Goal: Information Seeking & Learning: Learn about a topic

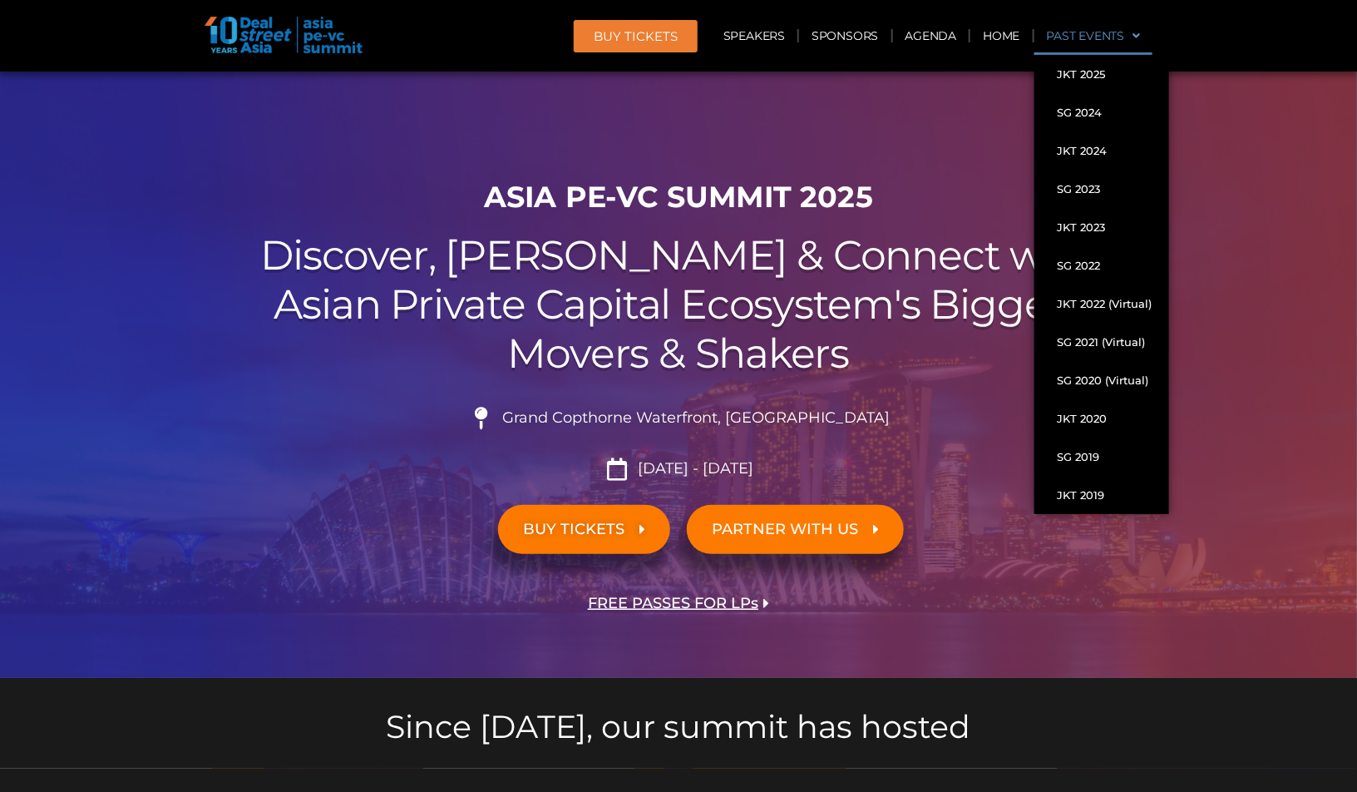
click at [1083, 32] on link "Past Events" at bounding box center [1093, 36] width 119 height 38
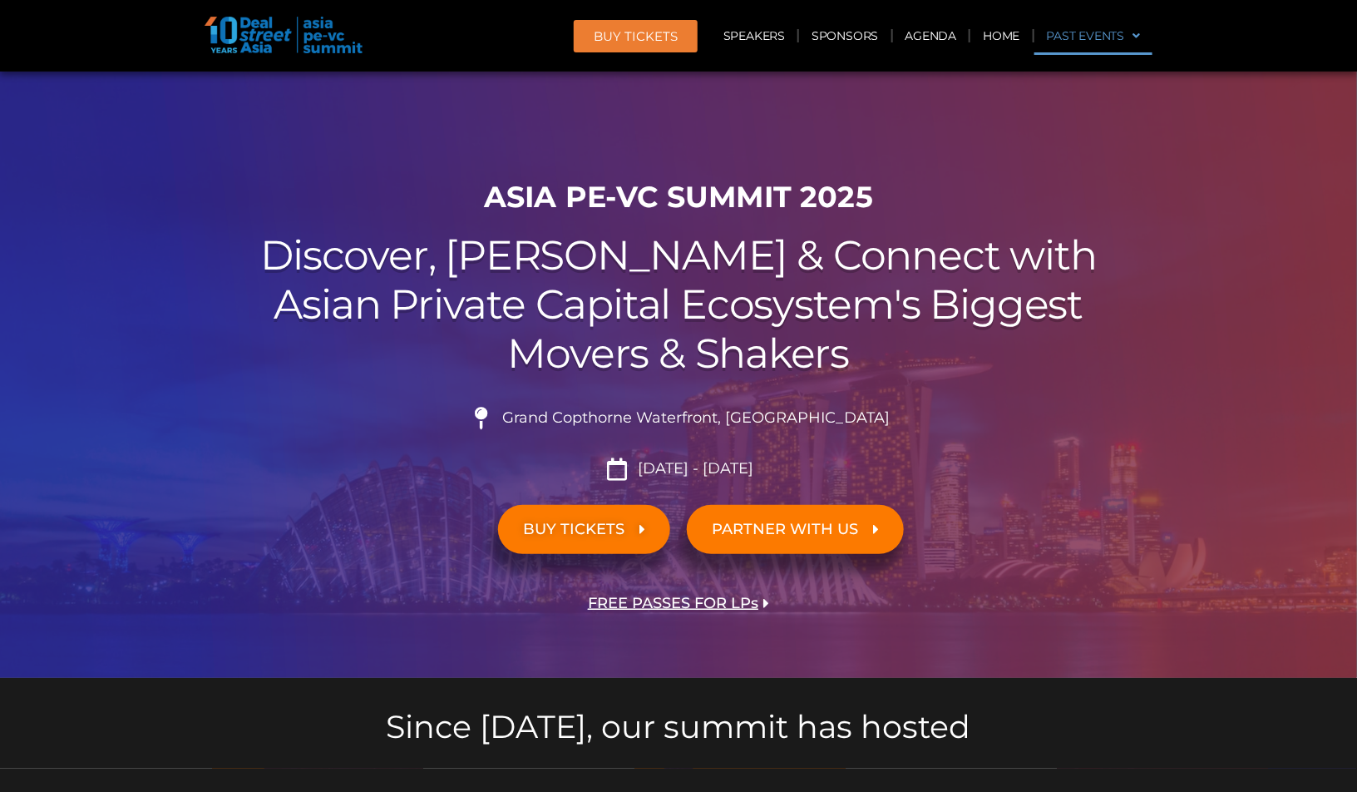
click at [1096, 37] on link "Past Events" at bounding box center [1093, 36] width 119 height 38
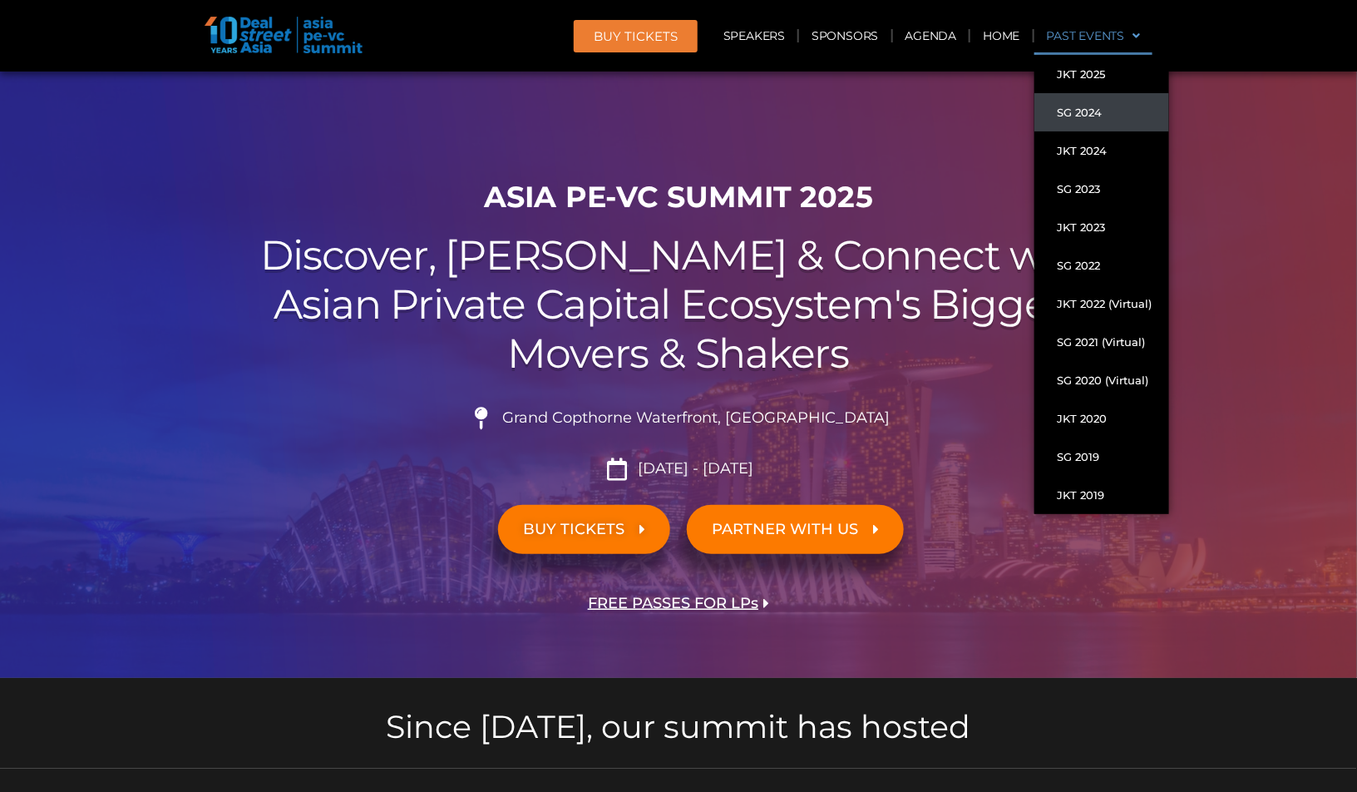
click at [1089, 107] on link "SG 2024" at bounding box center [1101, 112] width 135 height 38
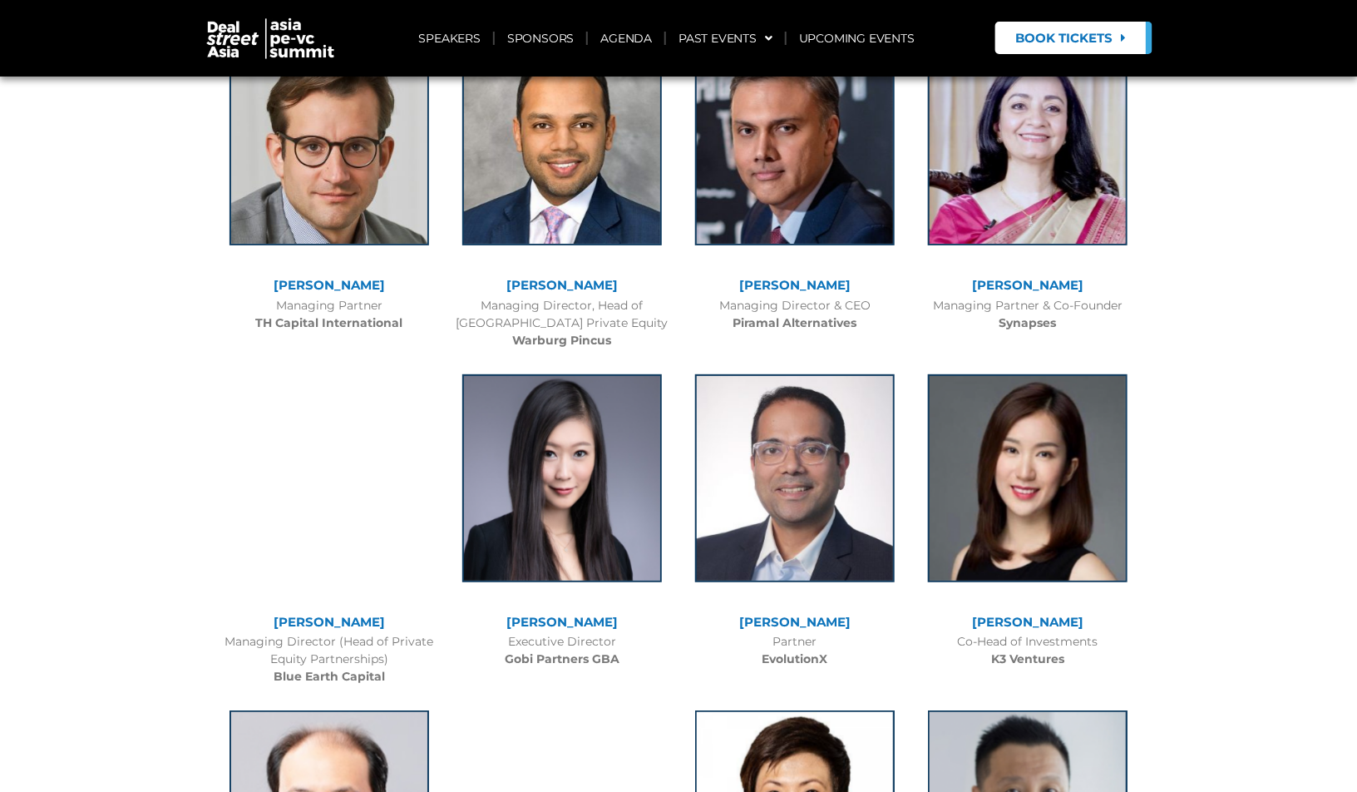
scroll to position [2837, 0]
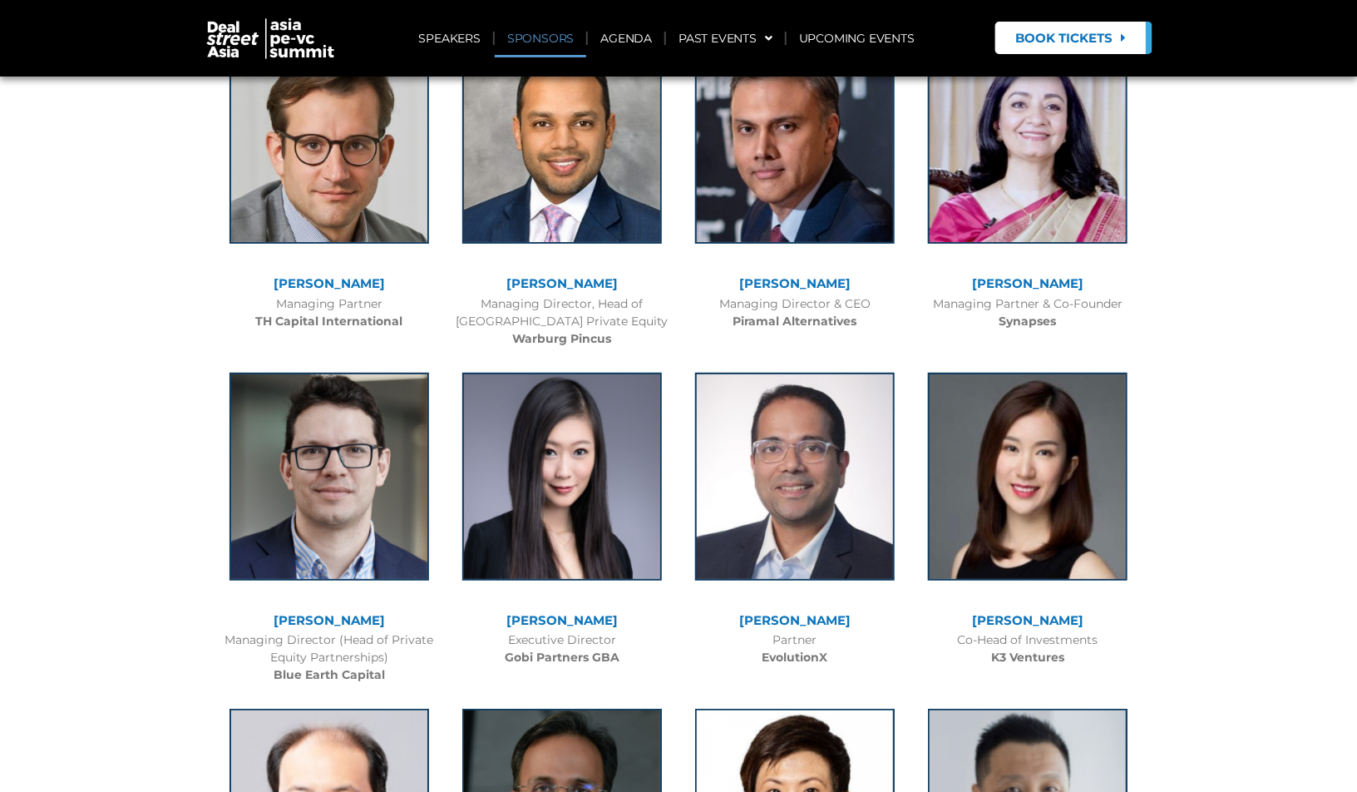
click at [560, 40] on link "SPONSORS" at bounding box center [540, 38] width 91 height 38
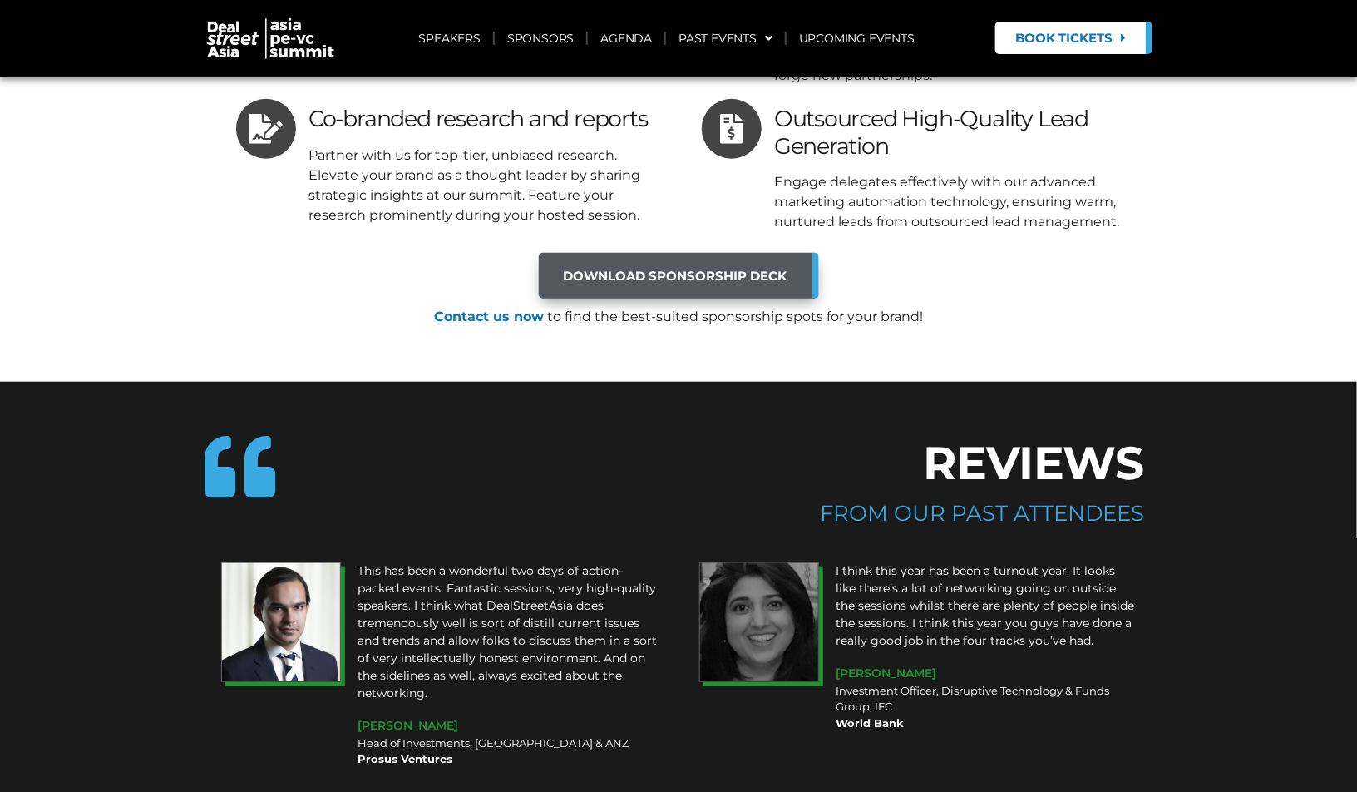
scroll to position [16789, 0]
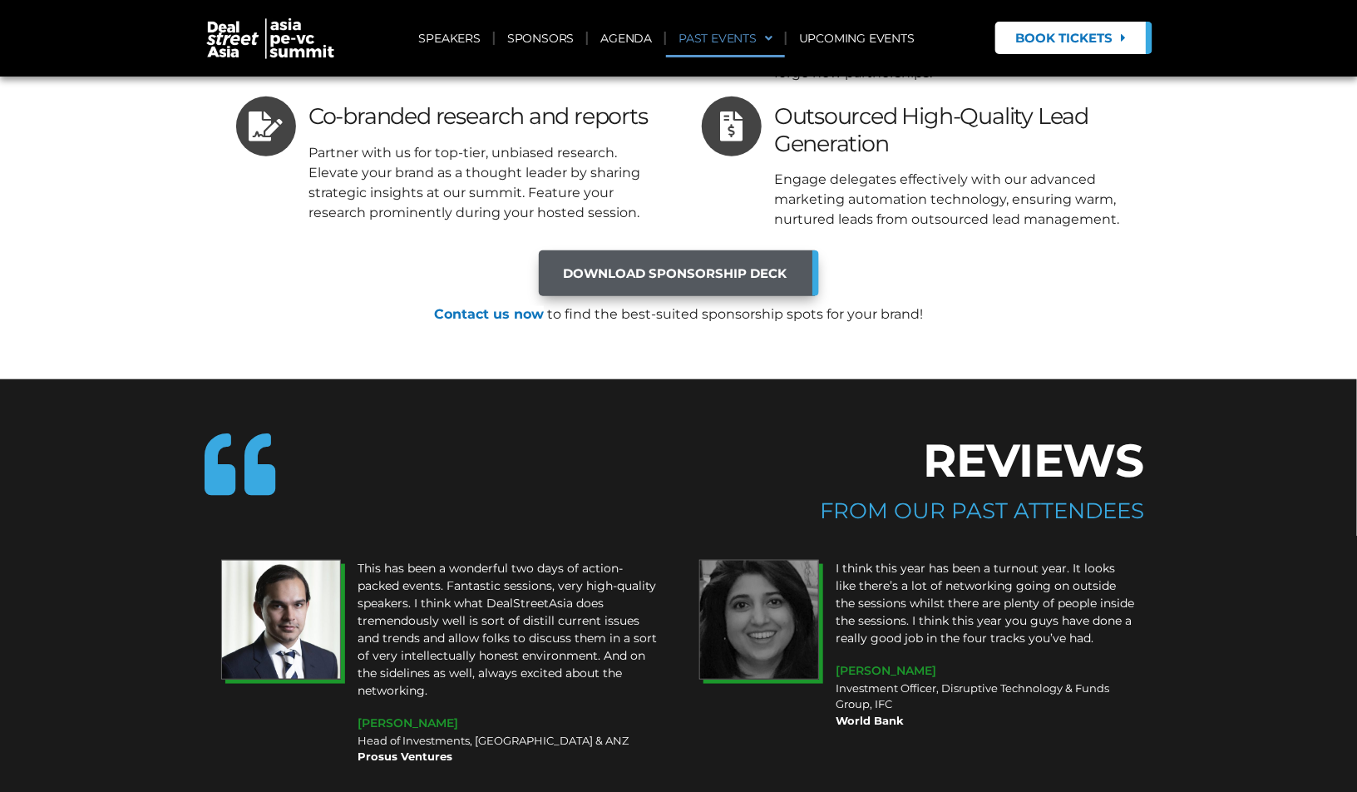
click at [731, 41] on link "PAST EVENTS" at bounding box center [725, 38] width 119 height 38
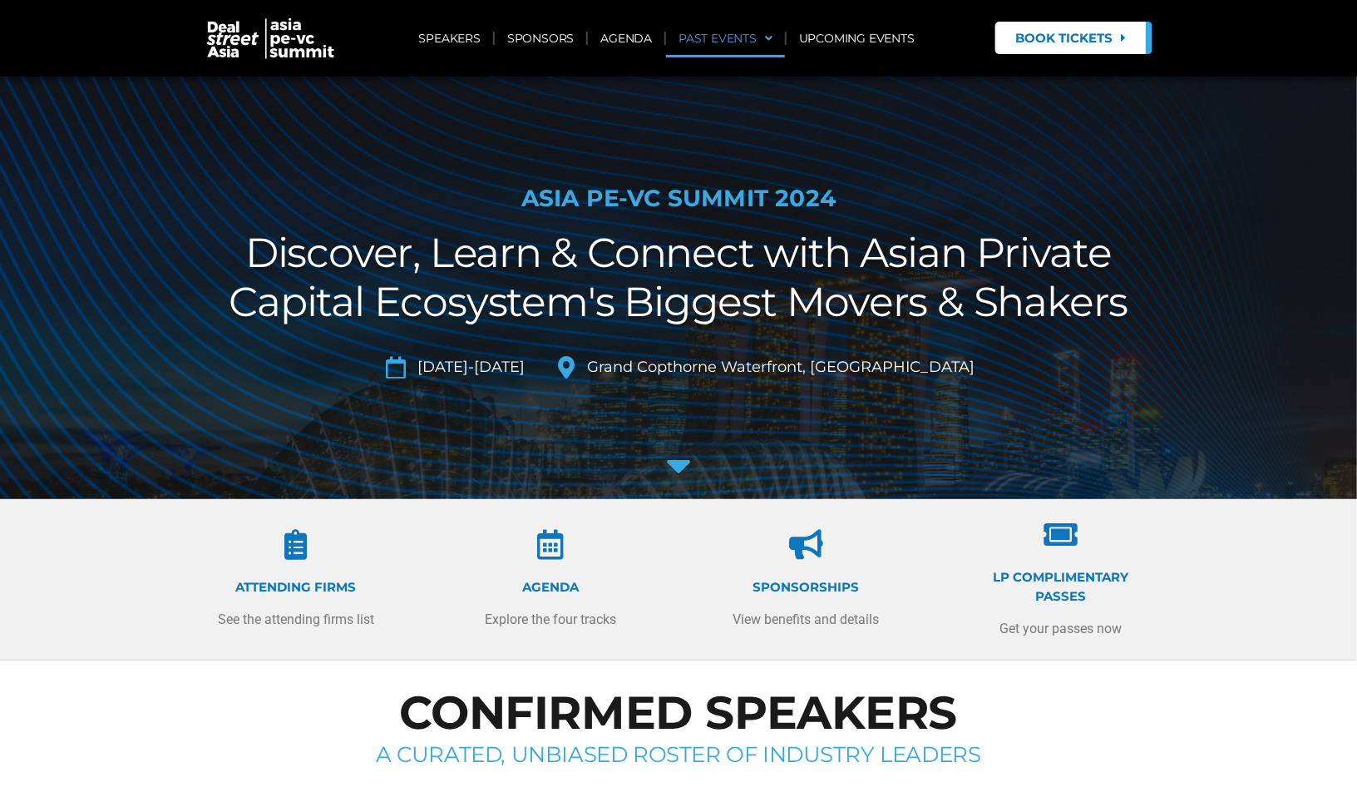
click at [720, 43] on link "PAST EVENTS" at bounding box center [725, 38] width 119 height 38
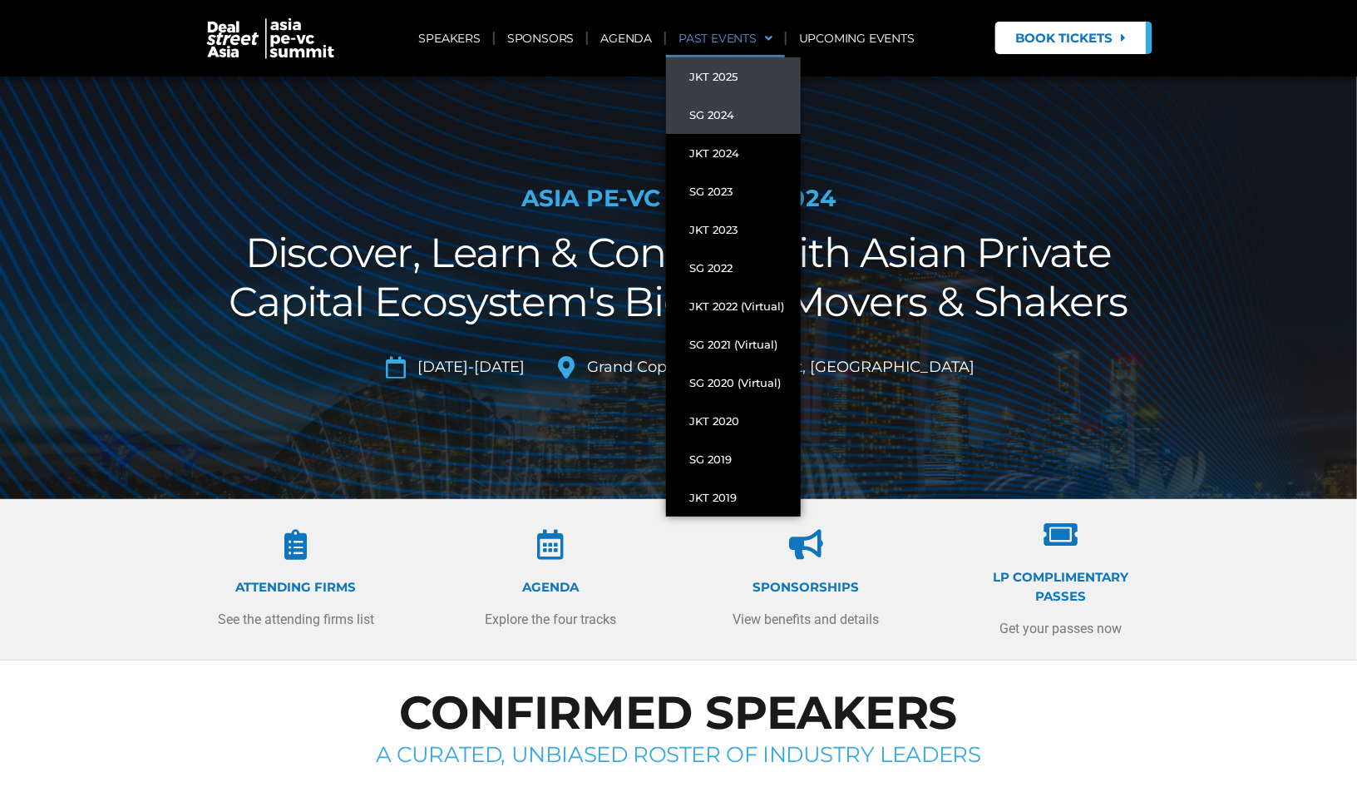
click at [722, 74] on link "JKT 2025" at bounding box center [733, 76] width 135 height 38
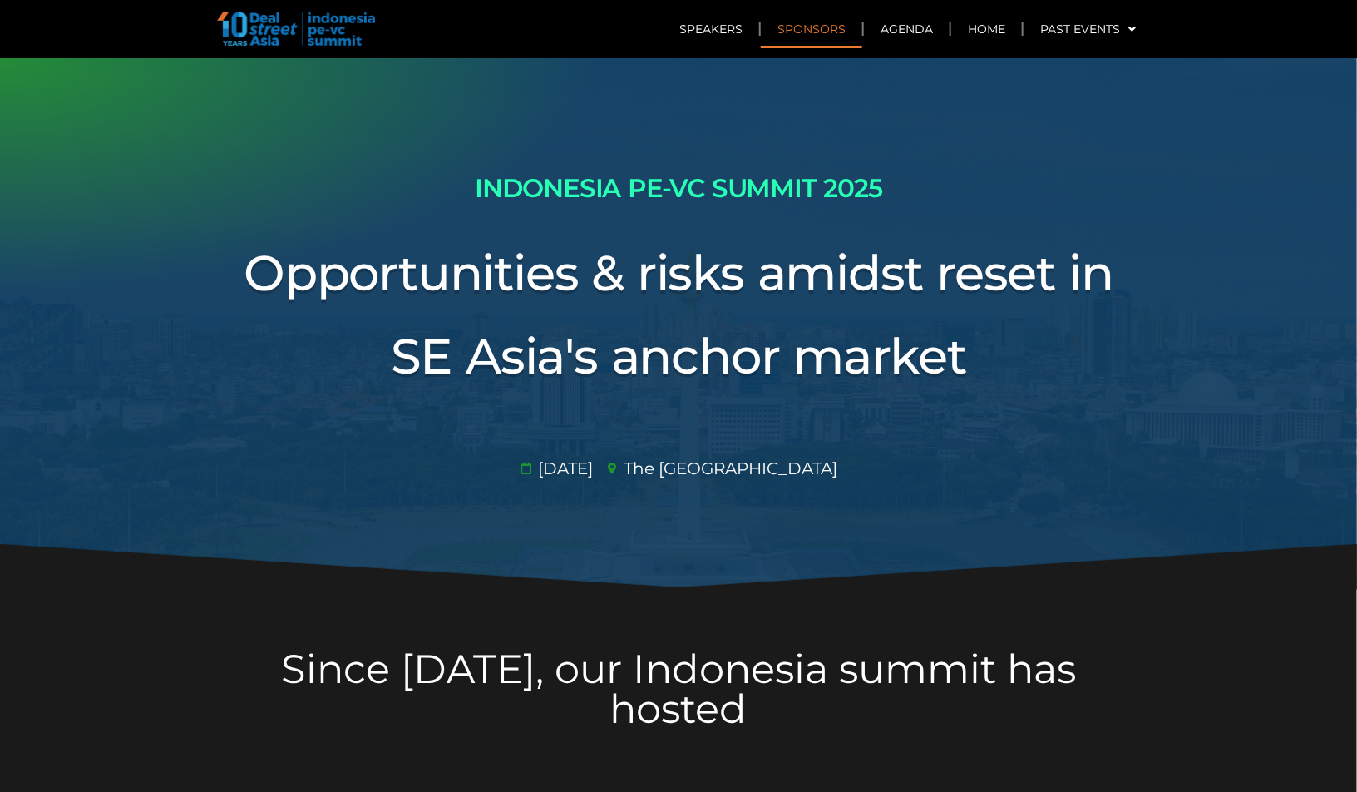
click at [802, 33] on link "Sponsors" at bounding box center [811, 29] width 101 height 38
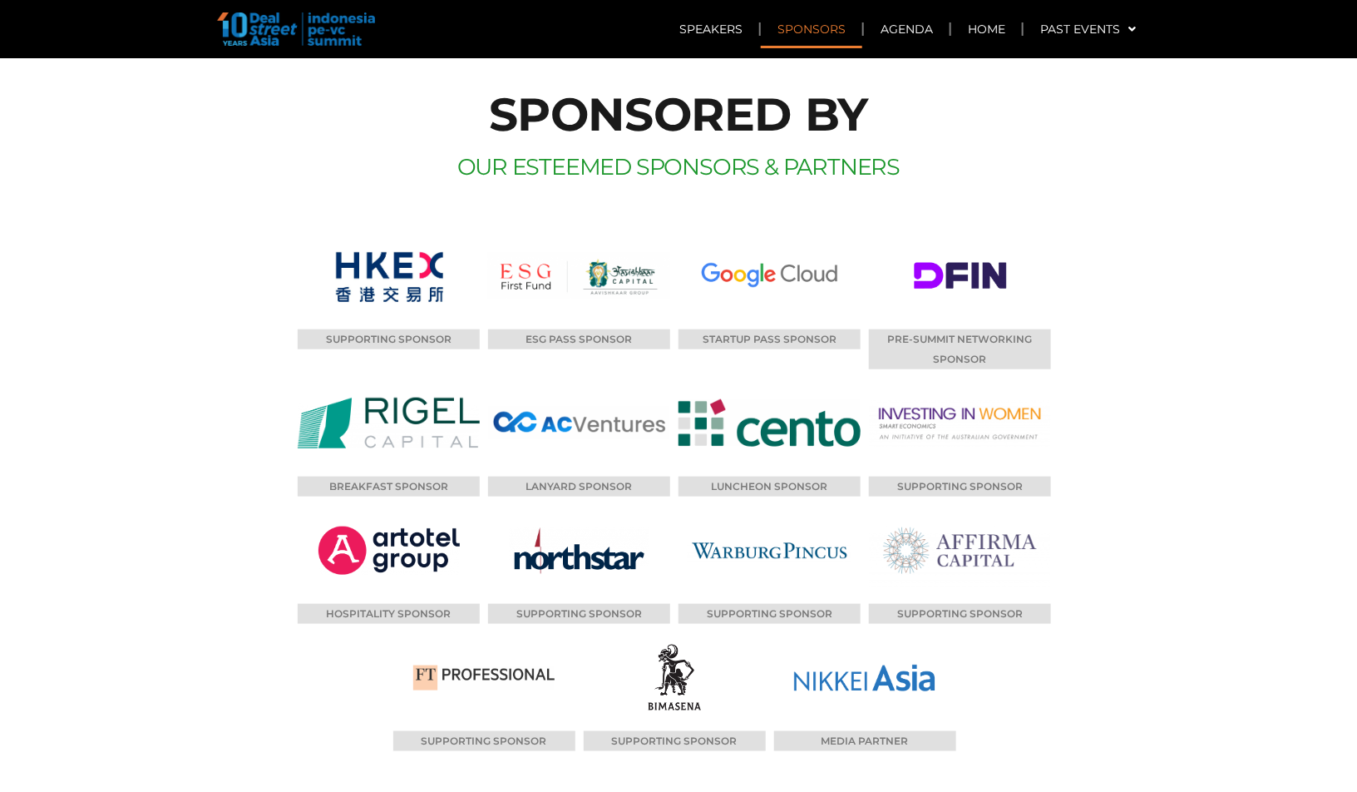
scroll to position [11313, 0]
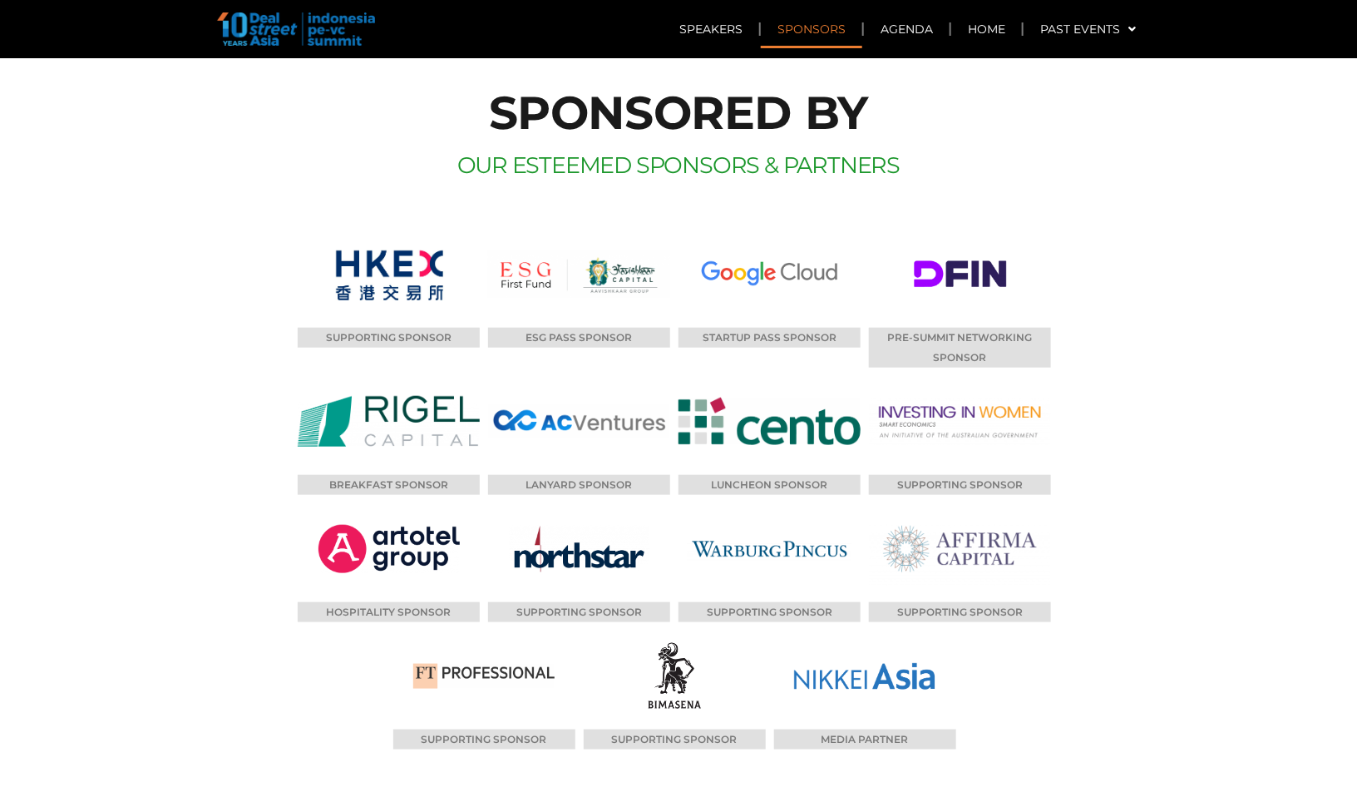
click at [777, 495] on img at bounding box center [769, 548] width 165 height 107
click at [779, 495] on img at bounding box center [769, 548] width 165 height 107
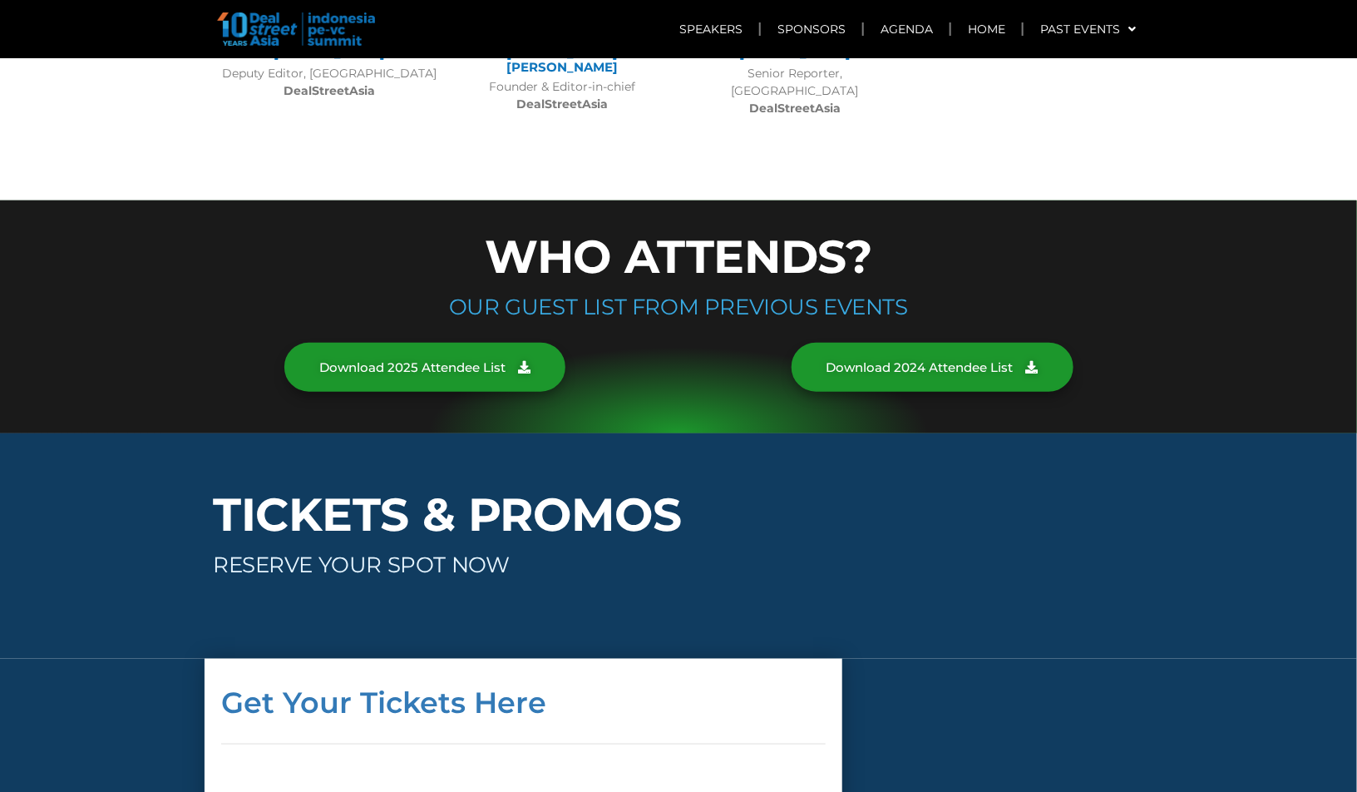
scroll to position [8586, 0]
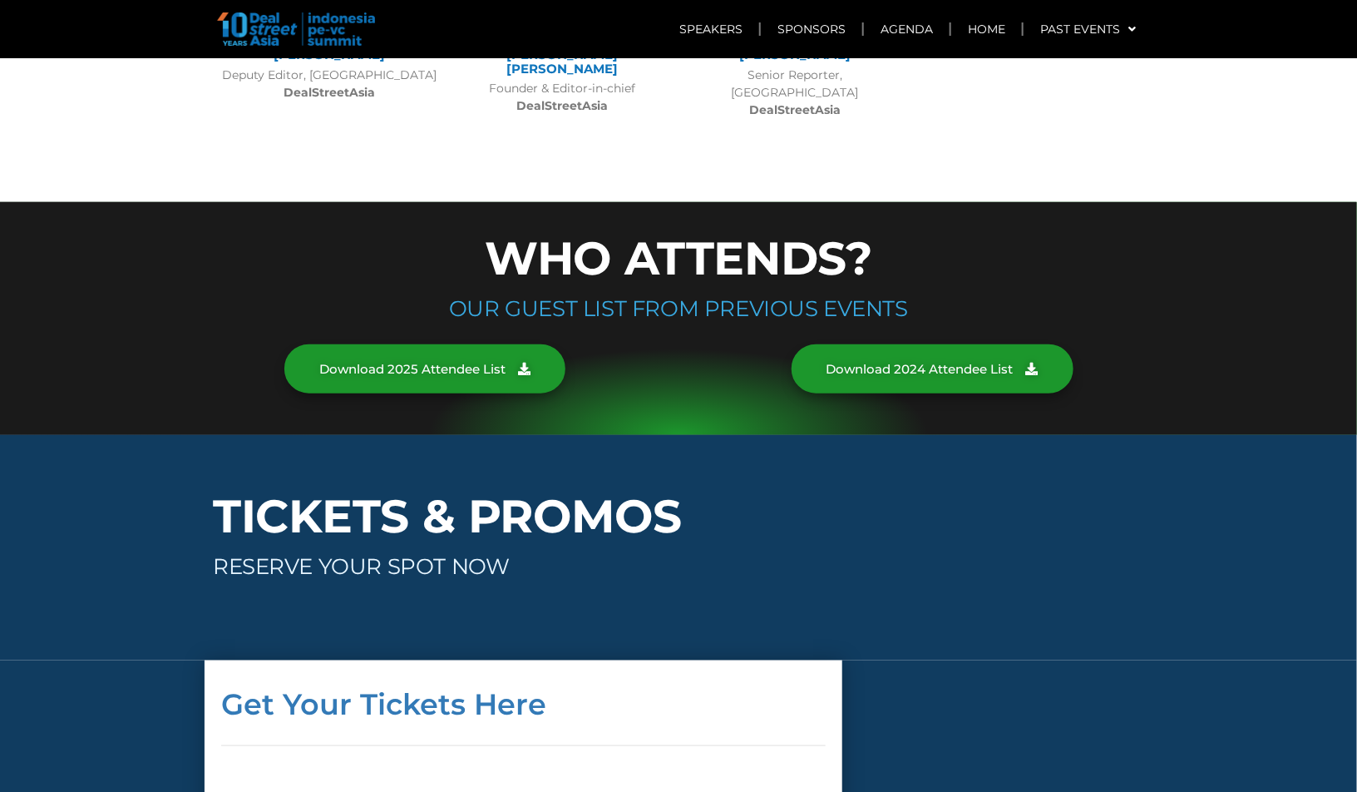
click at [259, 37] on img at bounding box center [296, 28] width 158 height 33
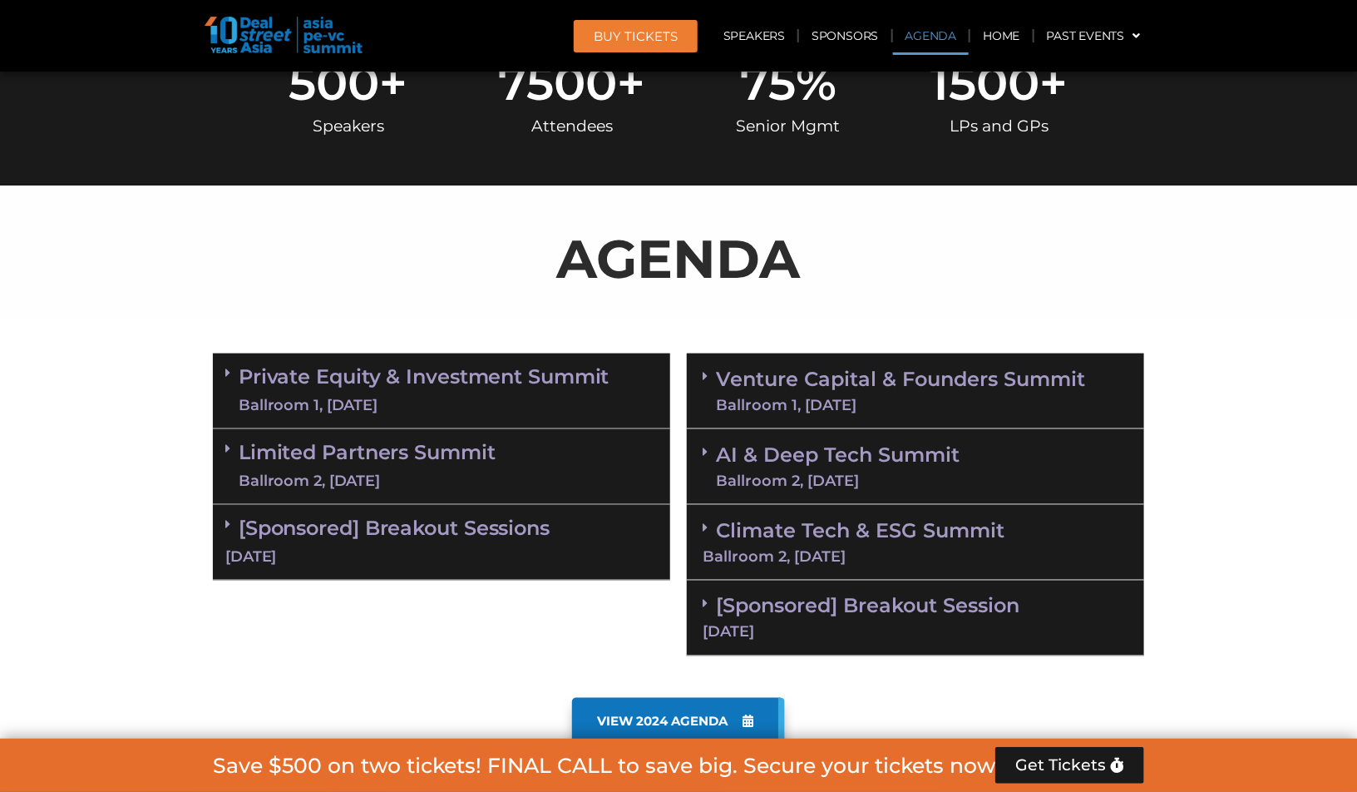
scroll to position [780, 0]
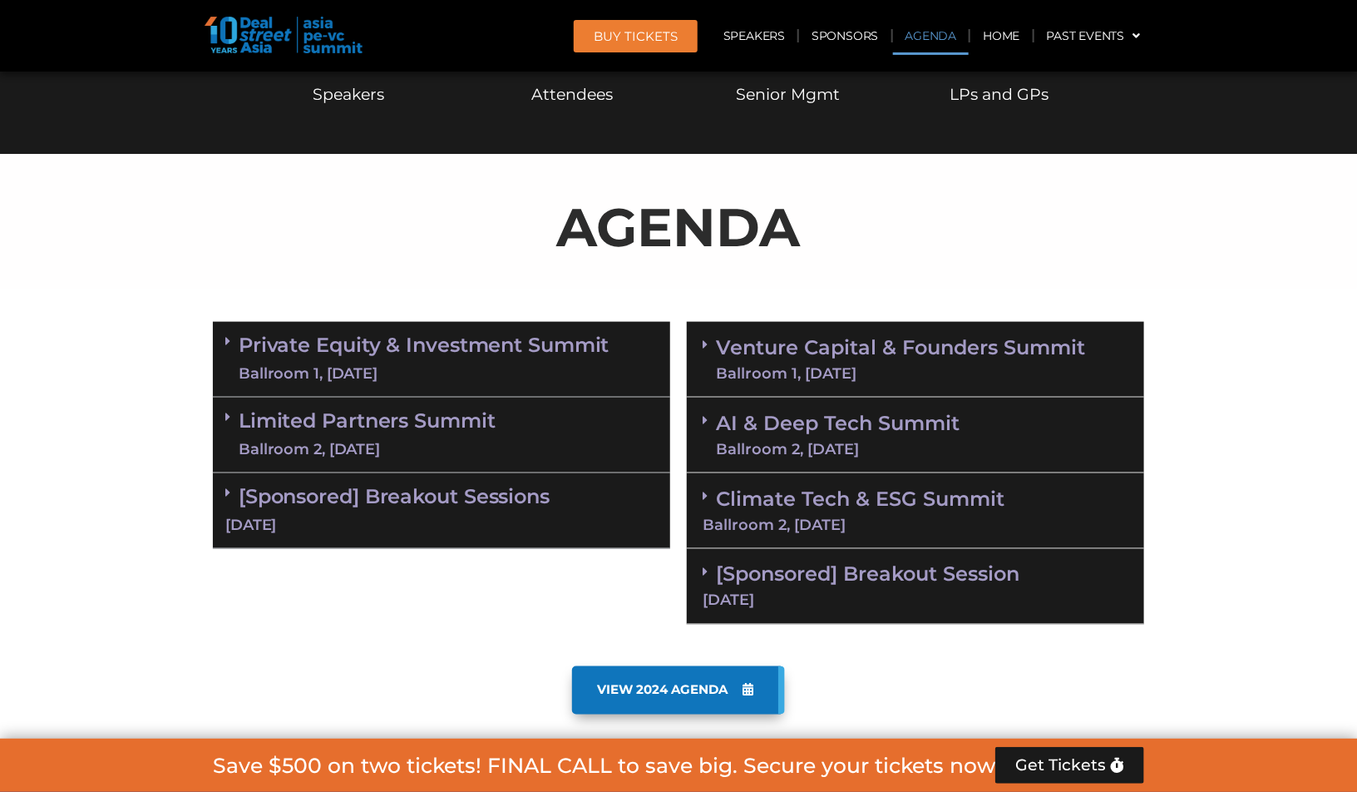
click at [536, 521] on div "10 Sept" at bounding box center [441, 525] width 432 height 21
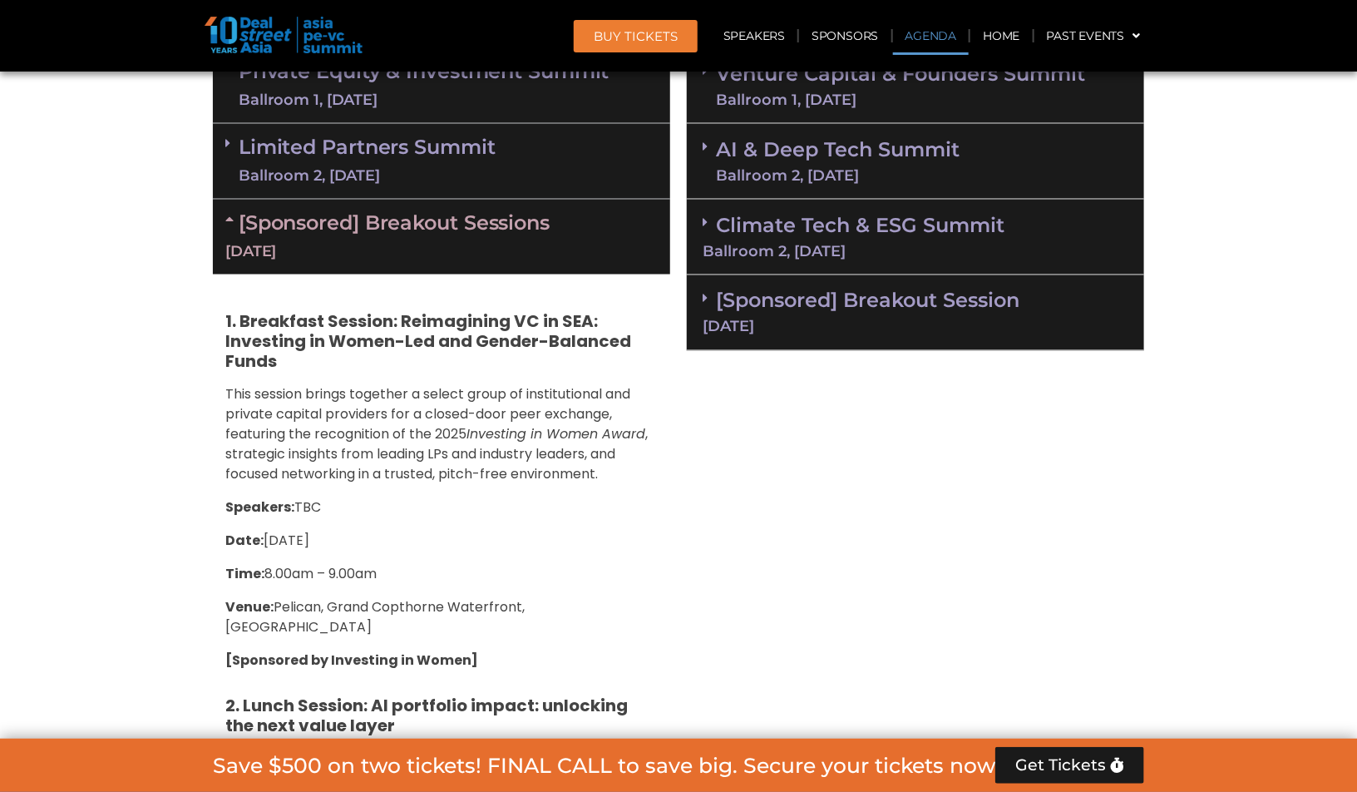
scroll to position [1048, 0]
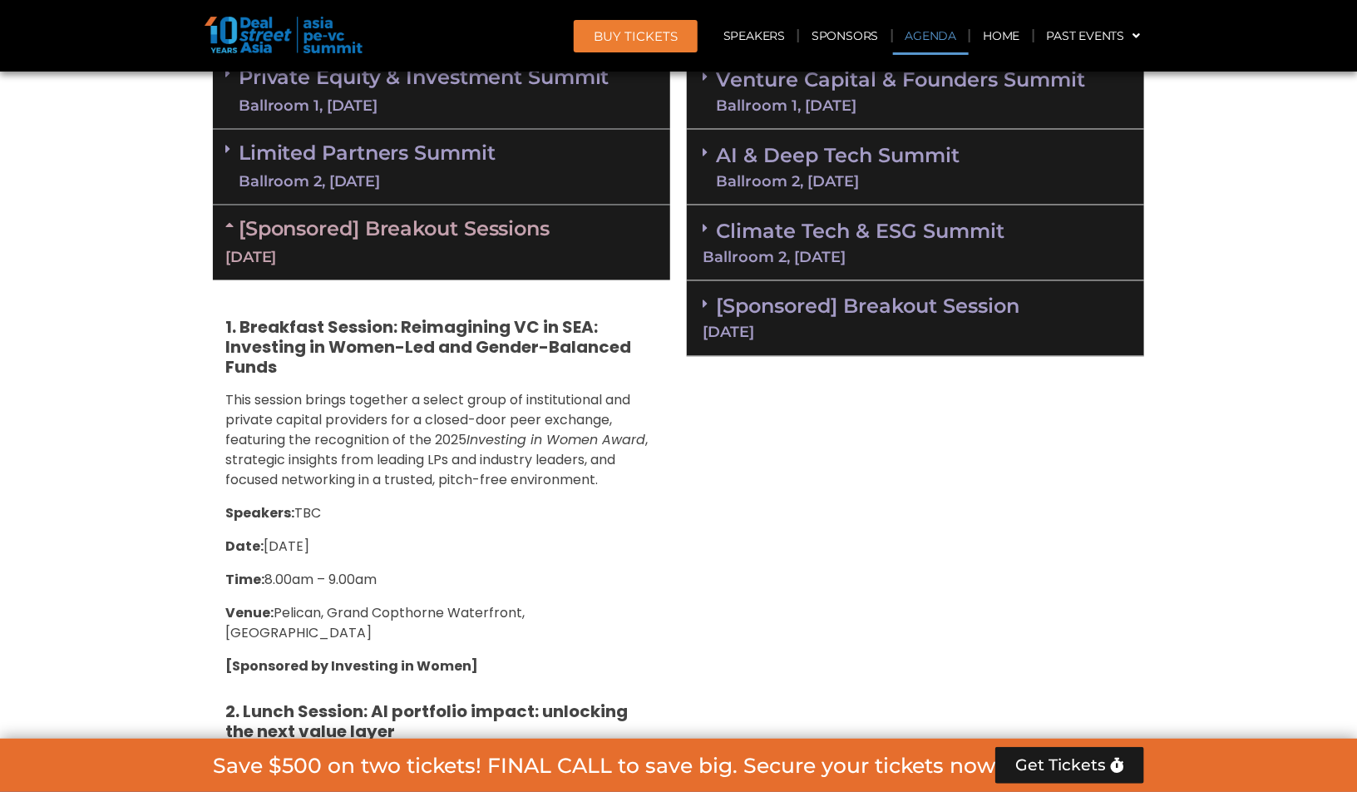
click at [821, 325] on div "11 Sept" at bounding box center [916, 332] width 426 height 15
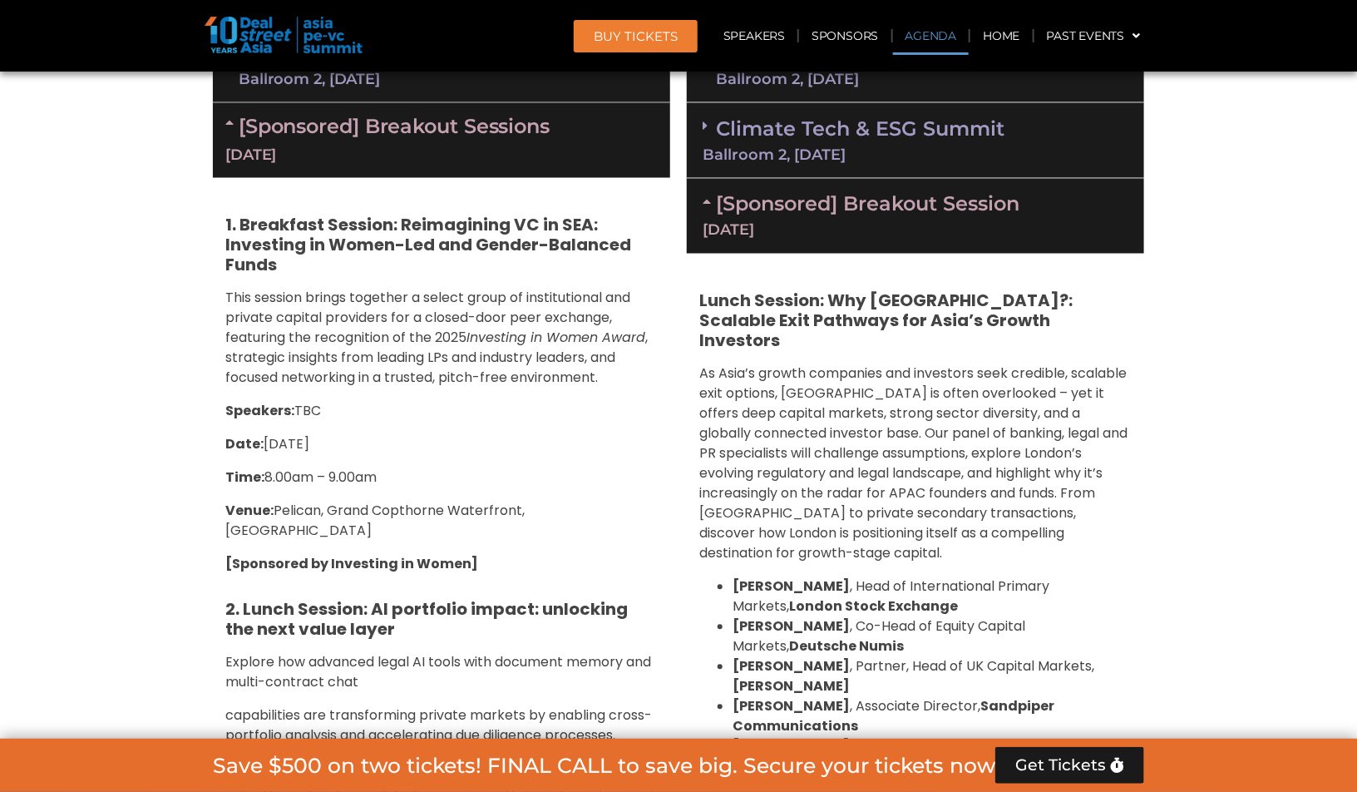
scroll to position [1149, 0]
